Goal: Information Seeking & Learning: Learn about a topic

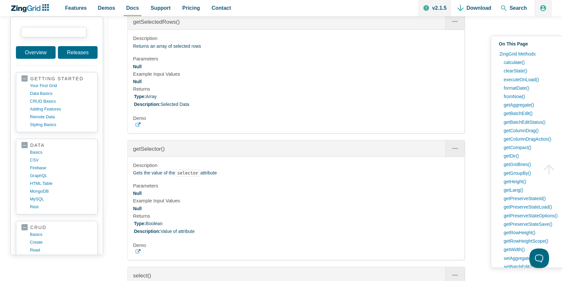
click at [66, 30] on input "search input" at bounding box center [53, 32] width 65 height 10
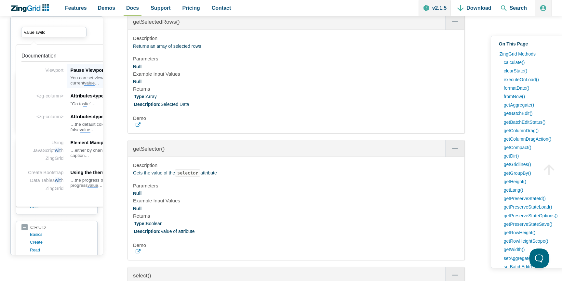
type input "value switch"
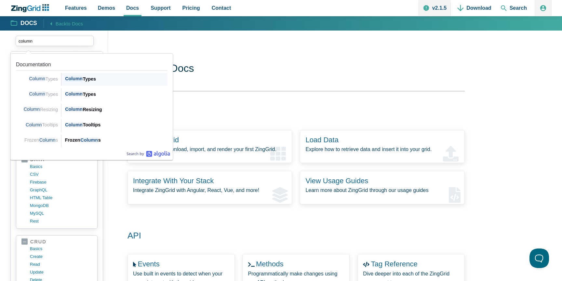
click at [94, 83] on div "Column Types" at bounding box center [116, 79] width 103 height 8
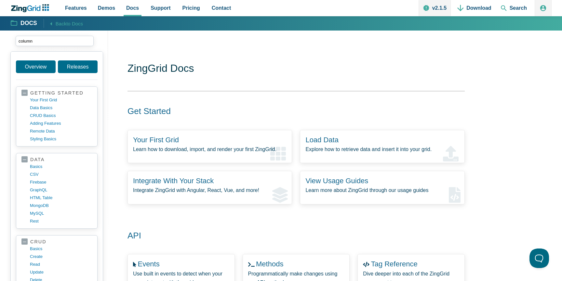
type input "column"
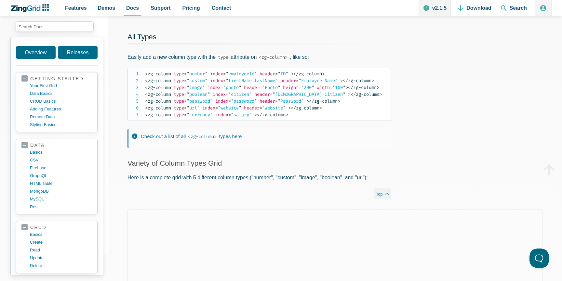
scroll to position [78, 0]
